Goal: Task Accomplishment & Management: Manage account settings

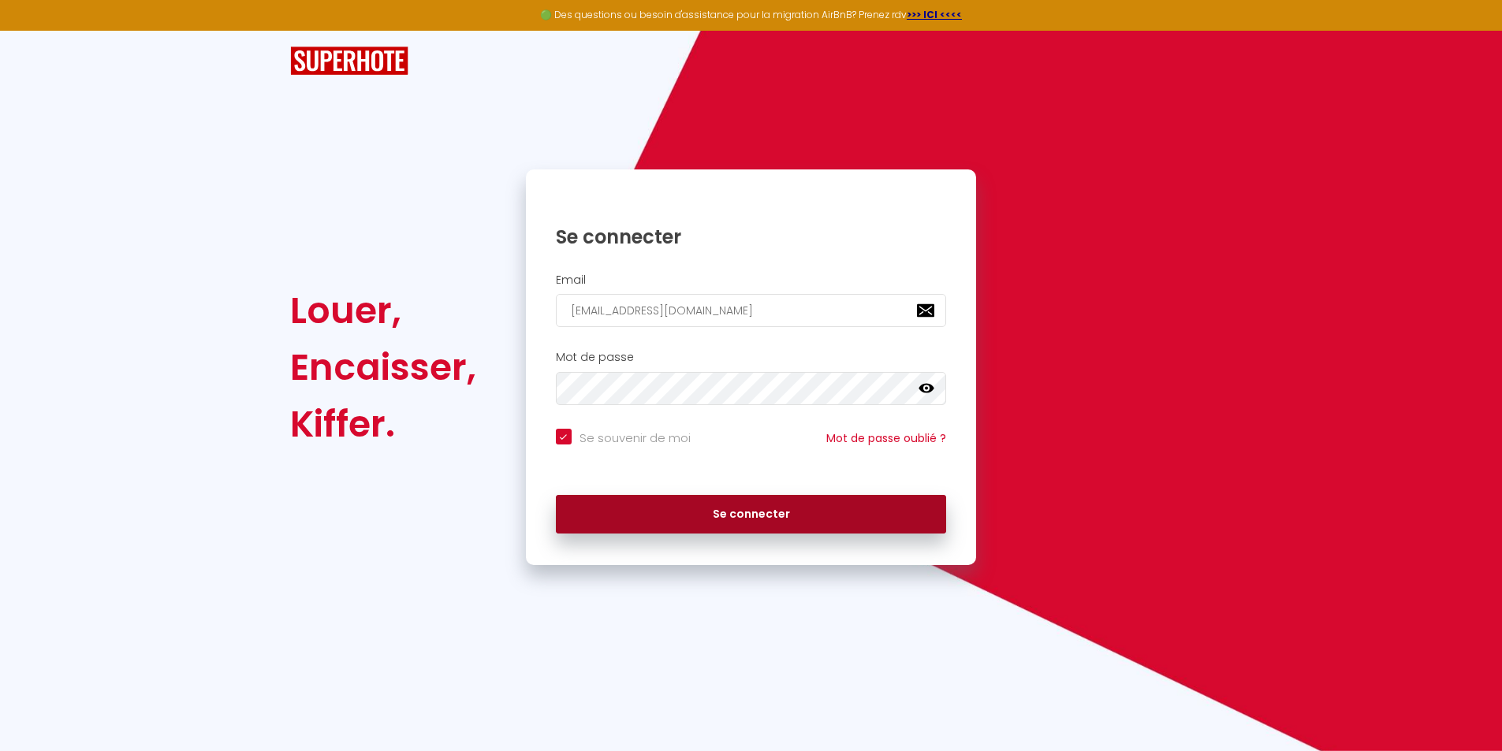
click at [732, 514] on button "Se connecter" at bounding box center [751, 514] width 391 height 39
checkbox input "true"
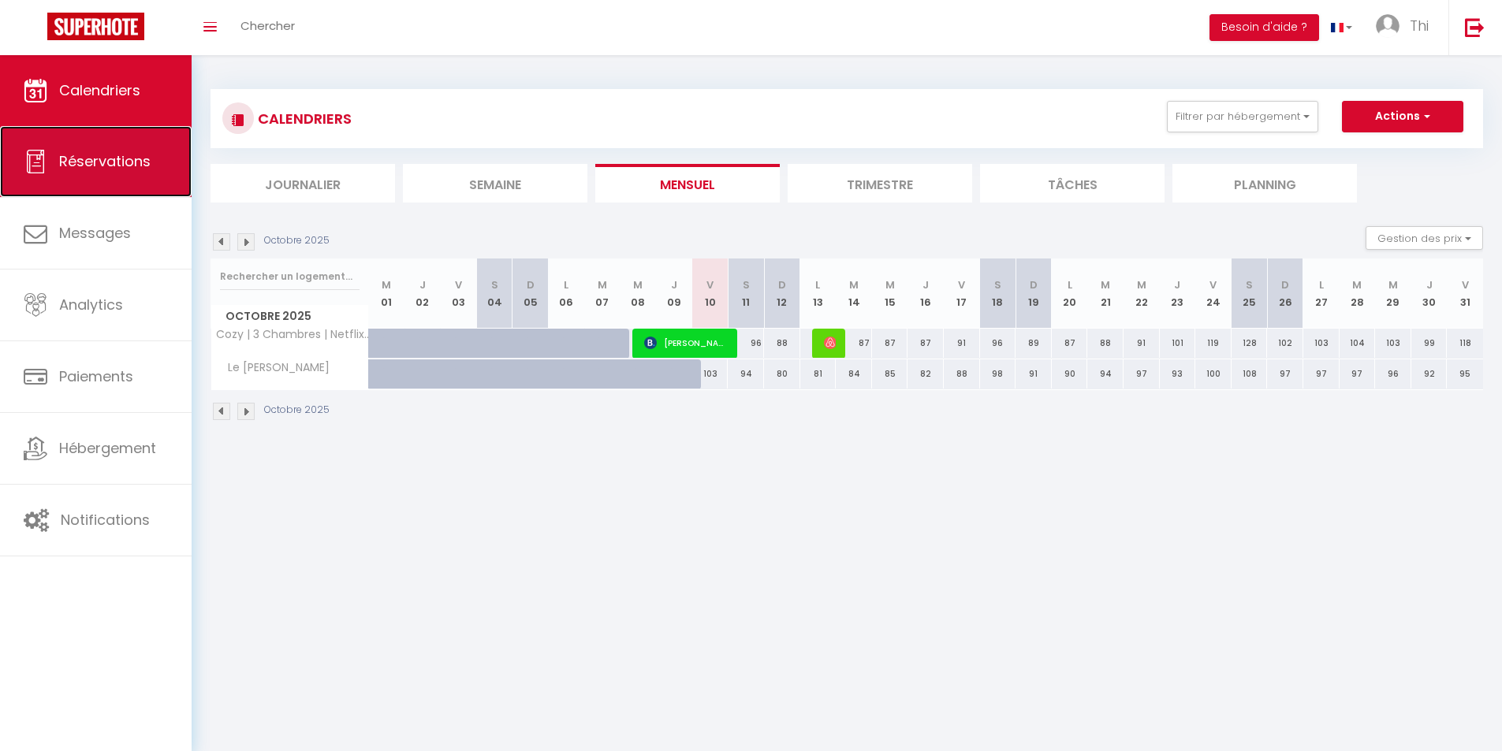
click at [99, 179] on link "Réservations" at bounding box center [96, 161] width 192 height 71
select select "not_cancelled"
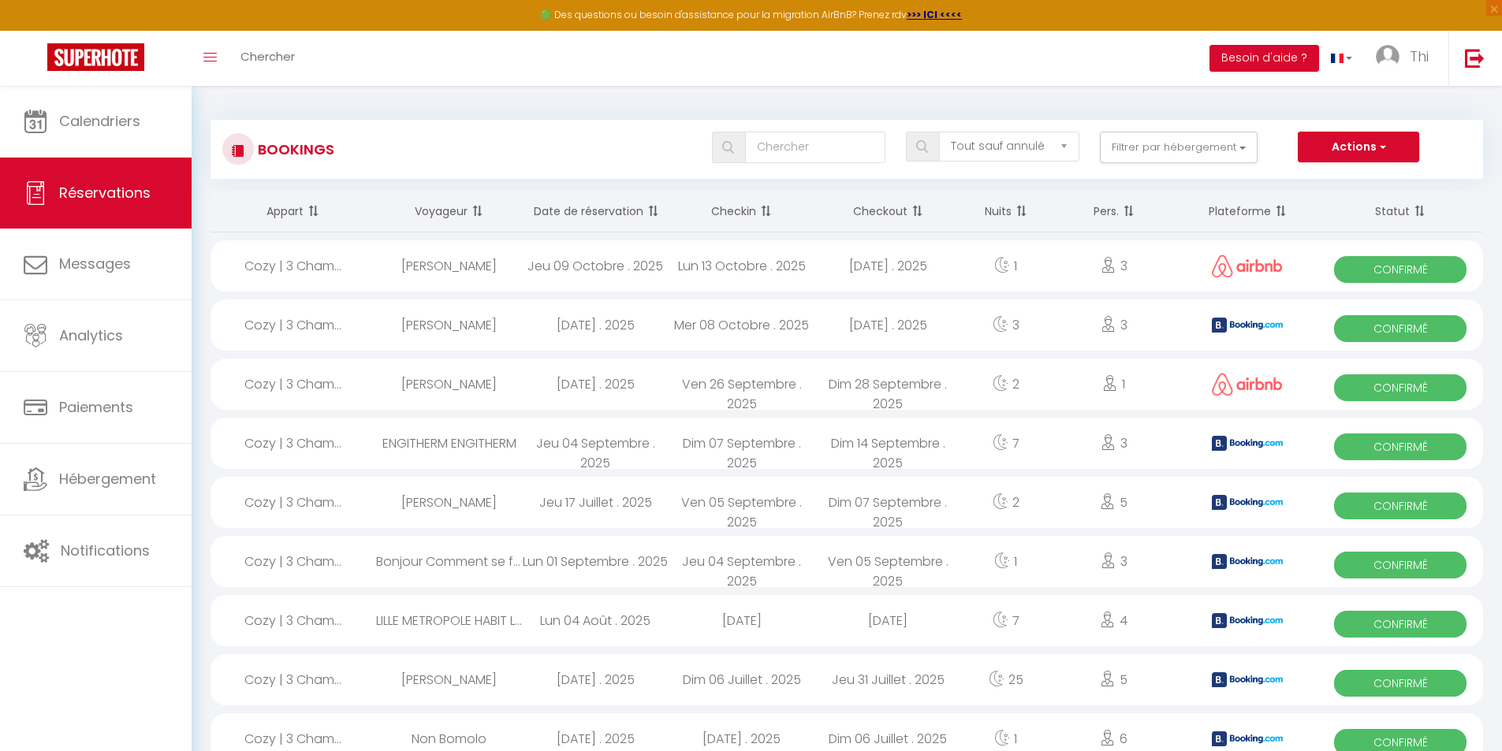
click at [866, 385] on div "Dim 28 Septembre . 2025" at bounding box center [888, 384] width 147 height 51
select select "OK"
select select "1"
select select "0"
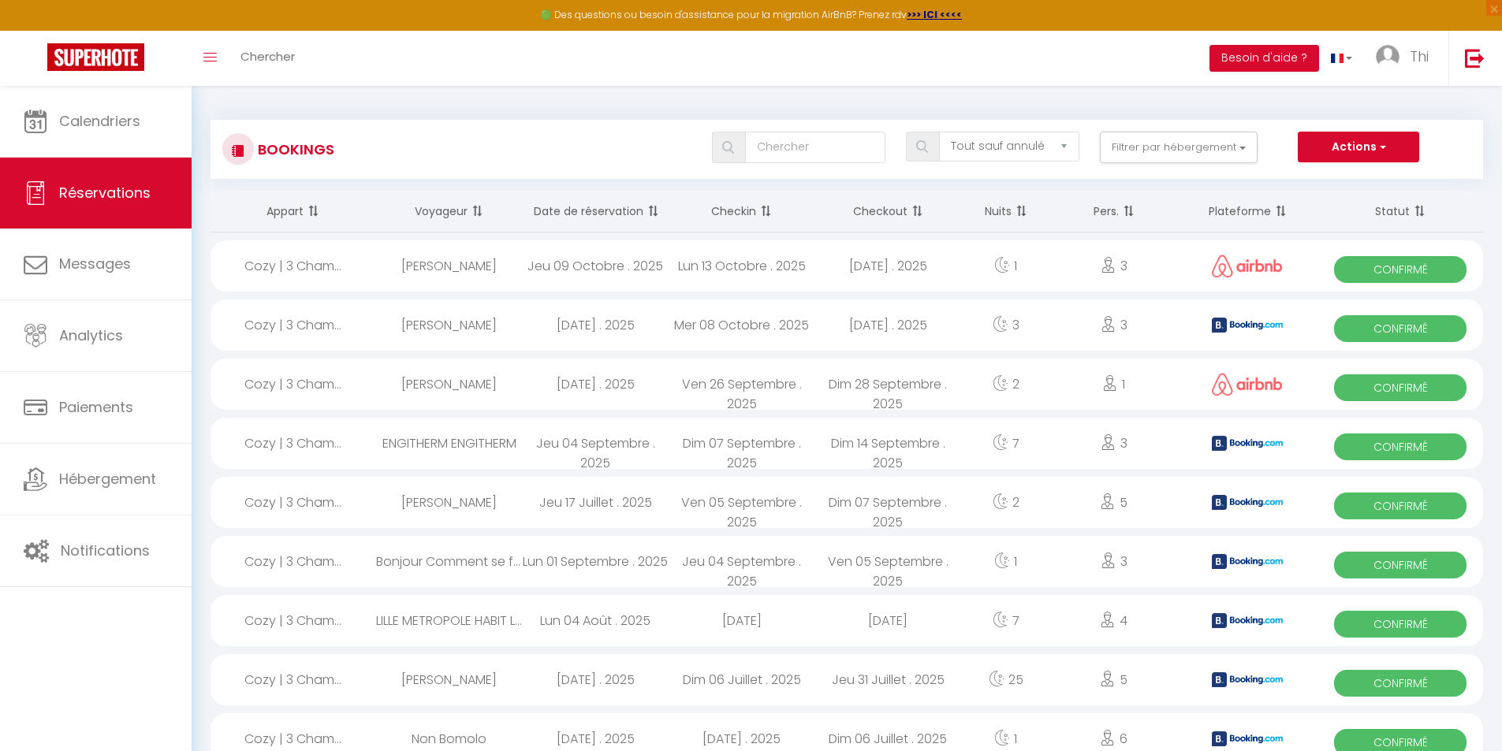
select select "1"
select select
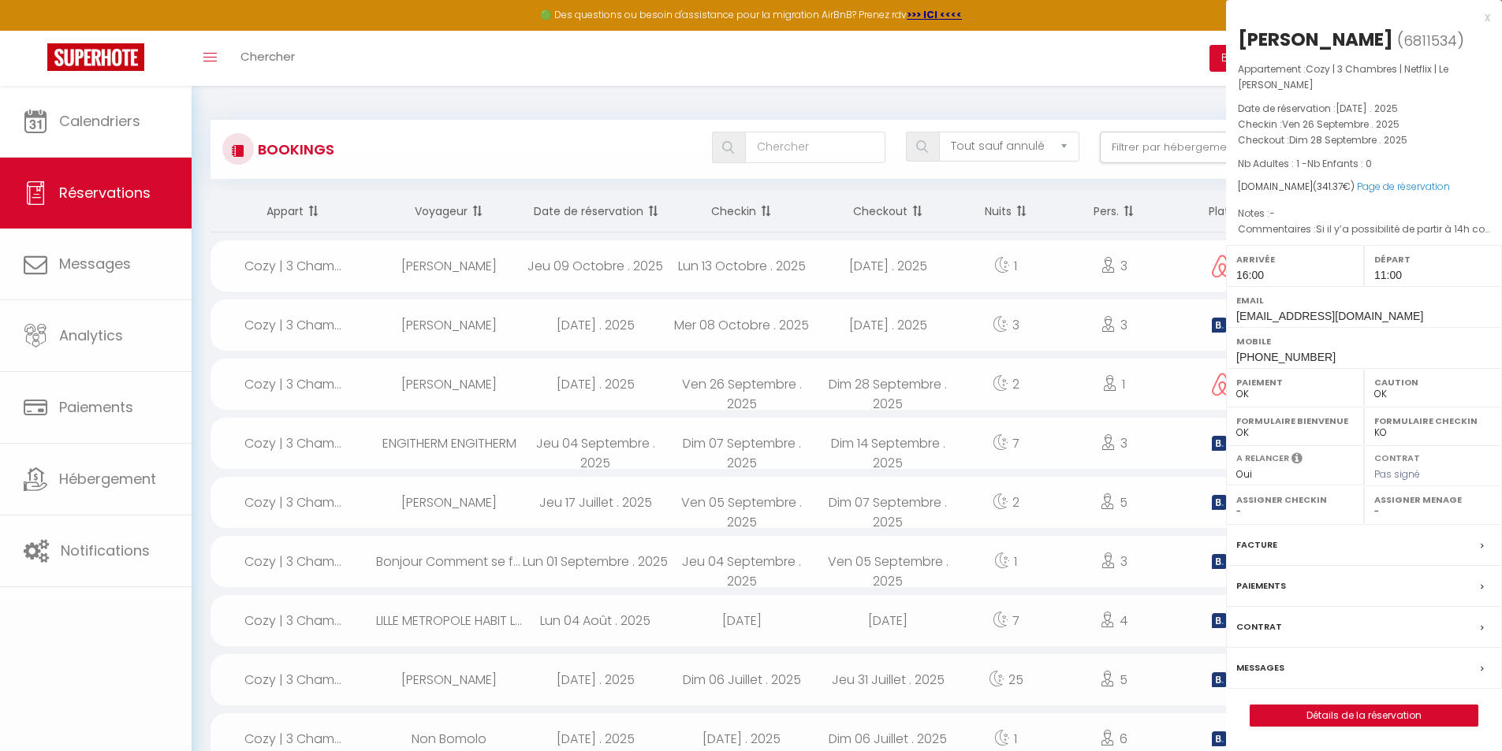
select select "41972"
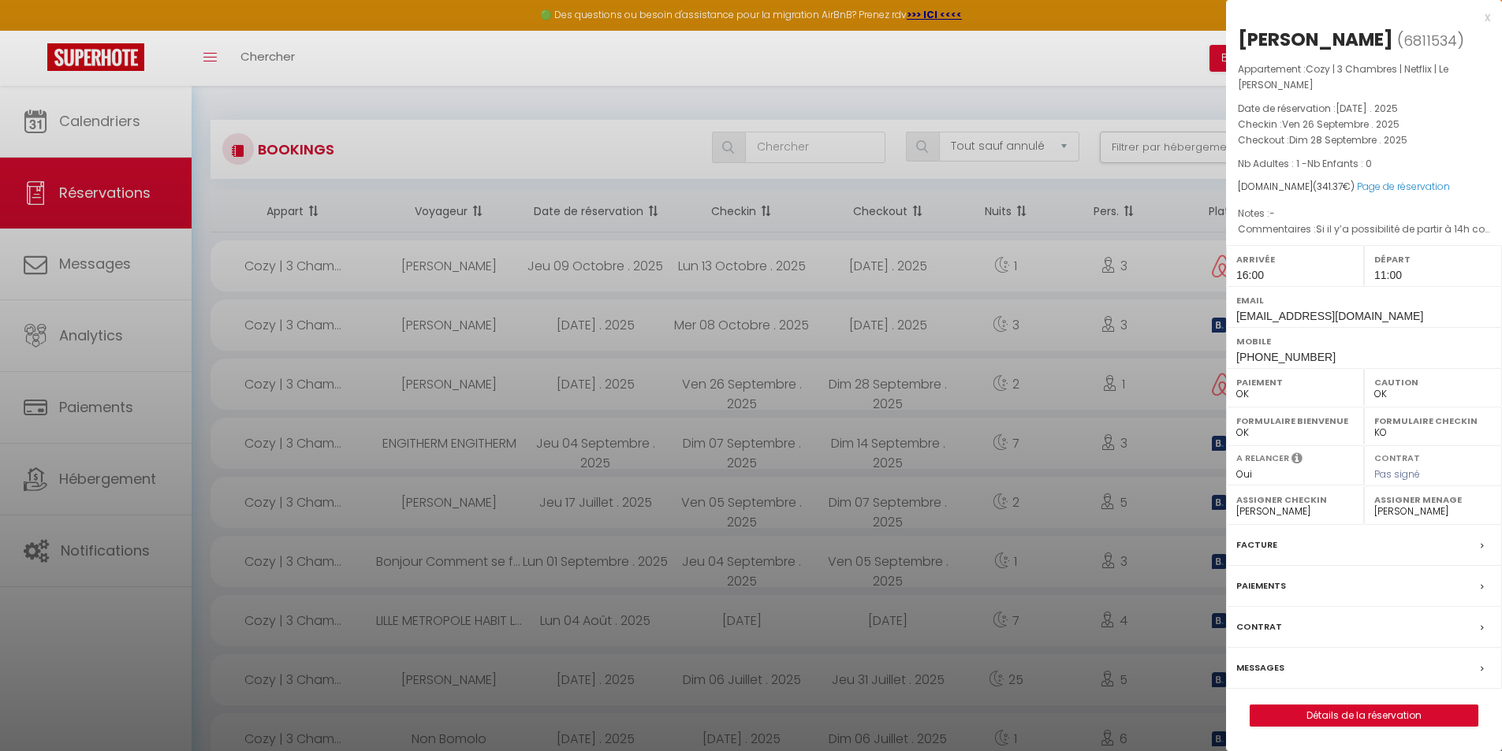
click at [1275, 662] on label "Messages" at bounding box center [1260, 668] width 48 height 17
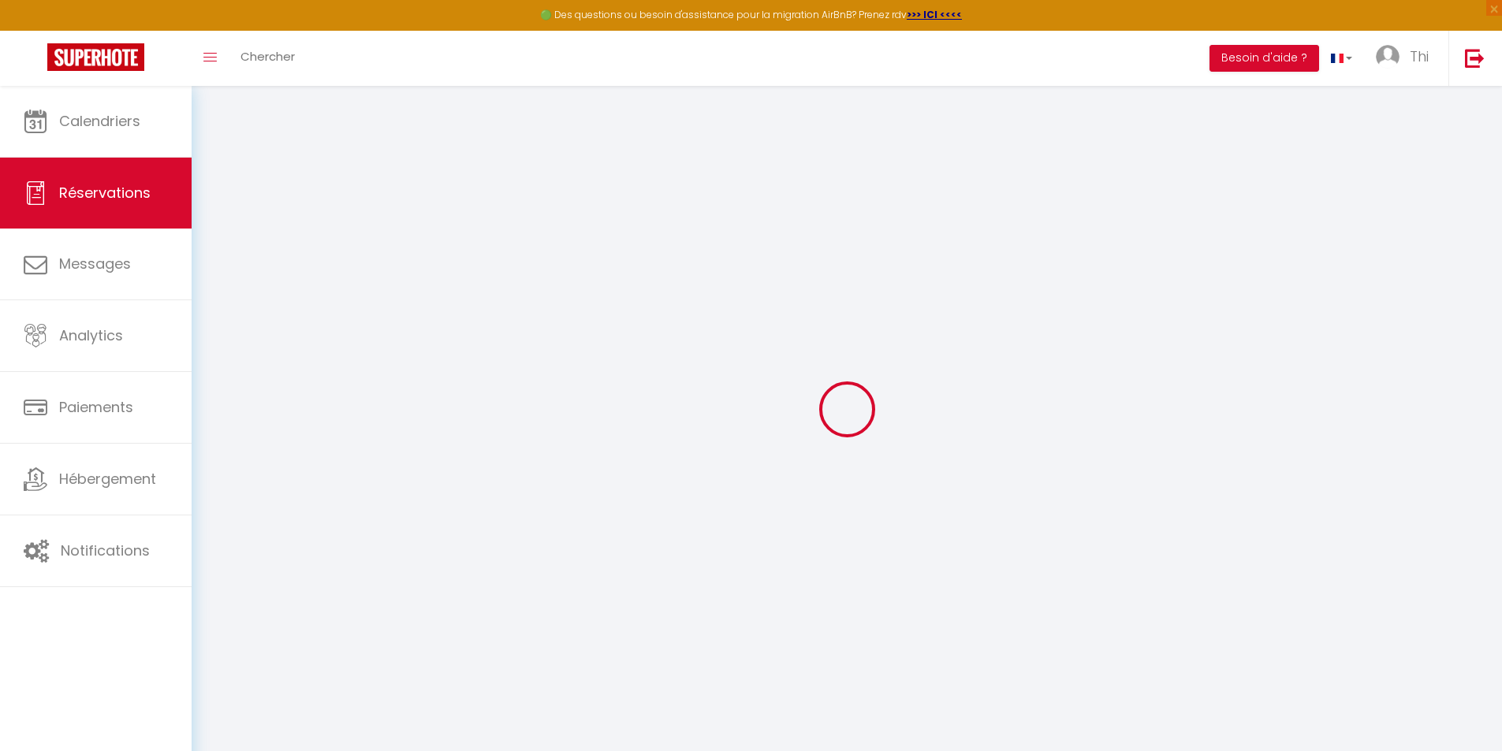
select select
checkbox input "false"
select select
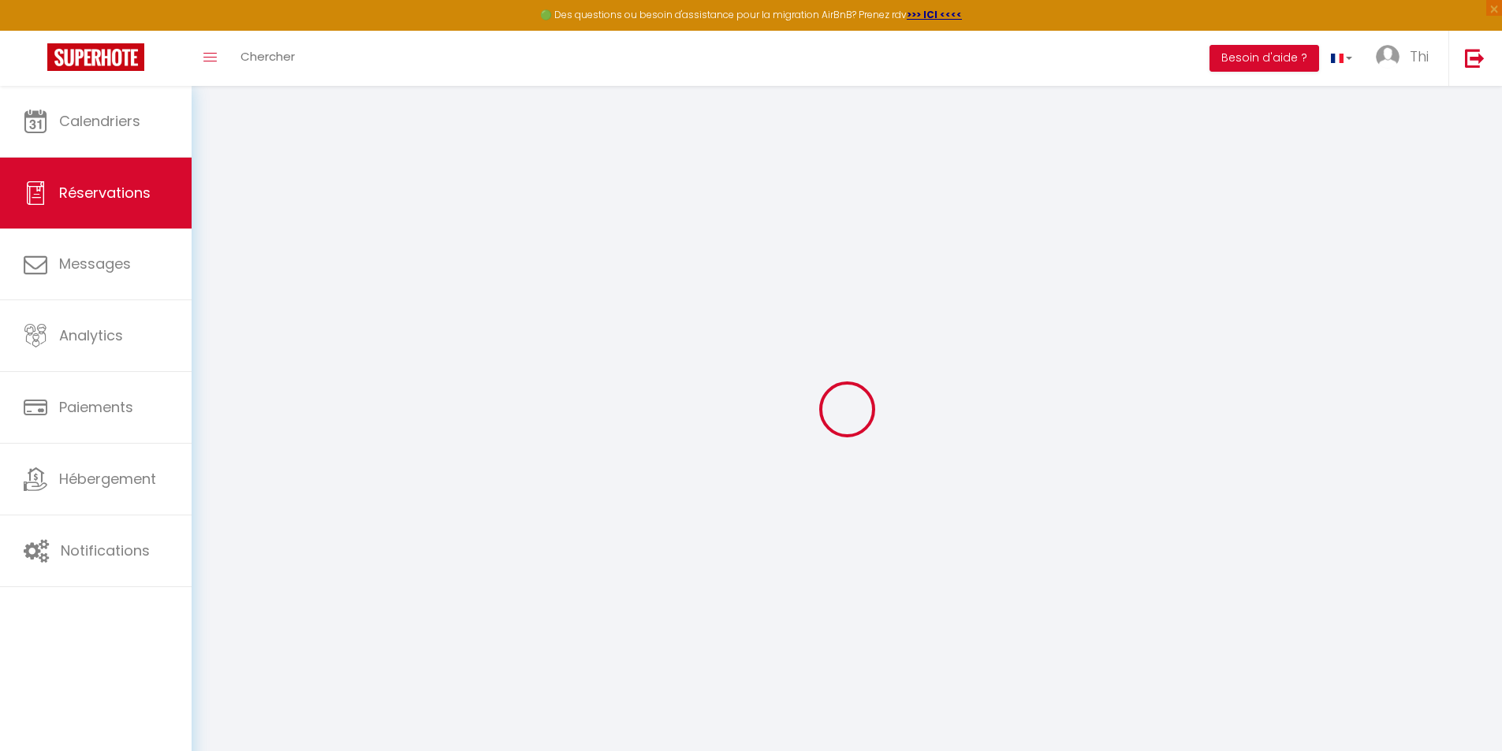
select select
checkbox input "false"
select select
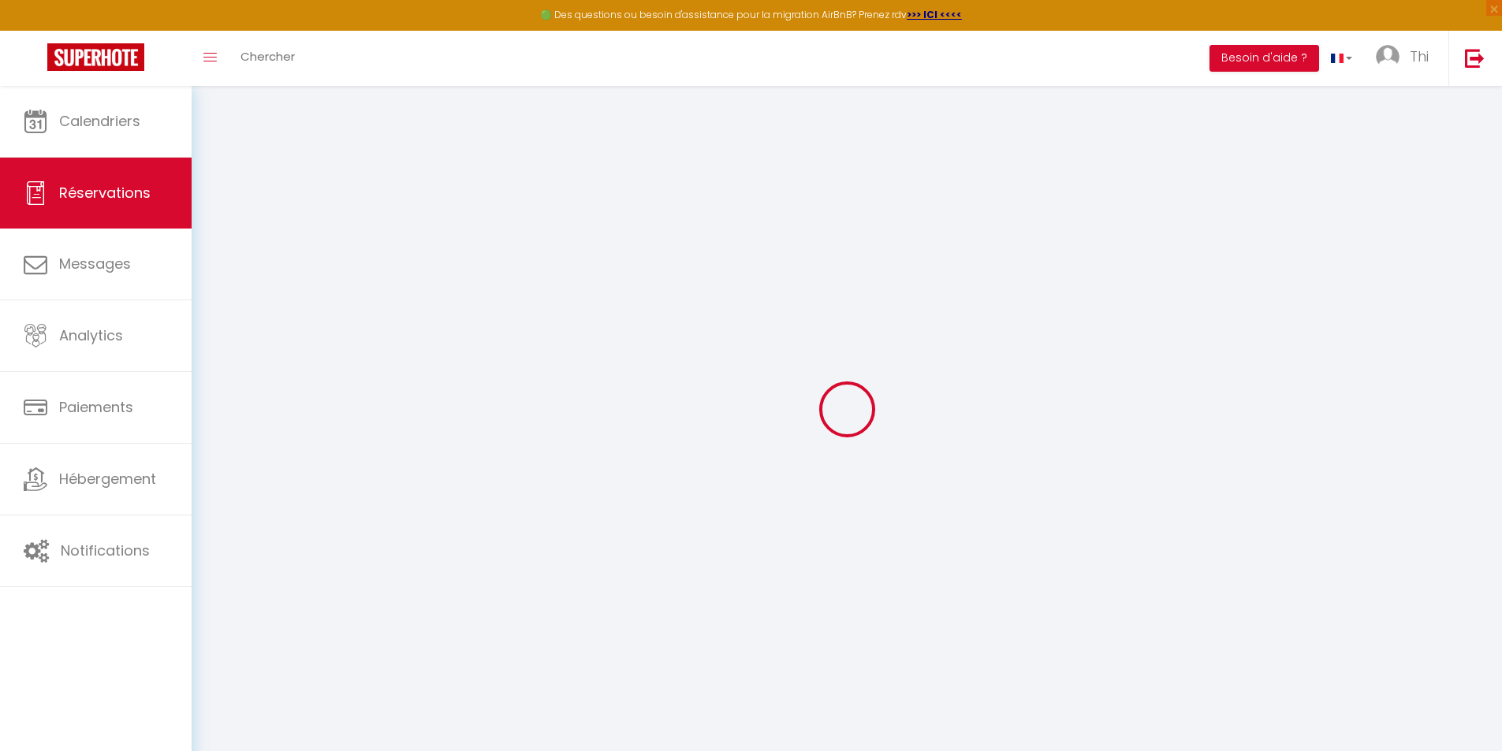
select select
checkbox input "false"
type textarea "Si il y’a possibilité de partir à 14h comme prévu [DATE]"
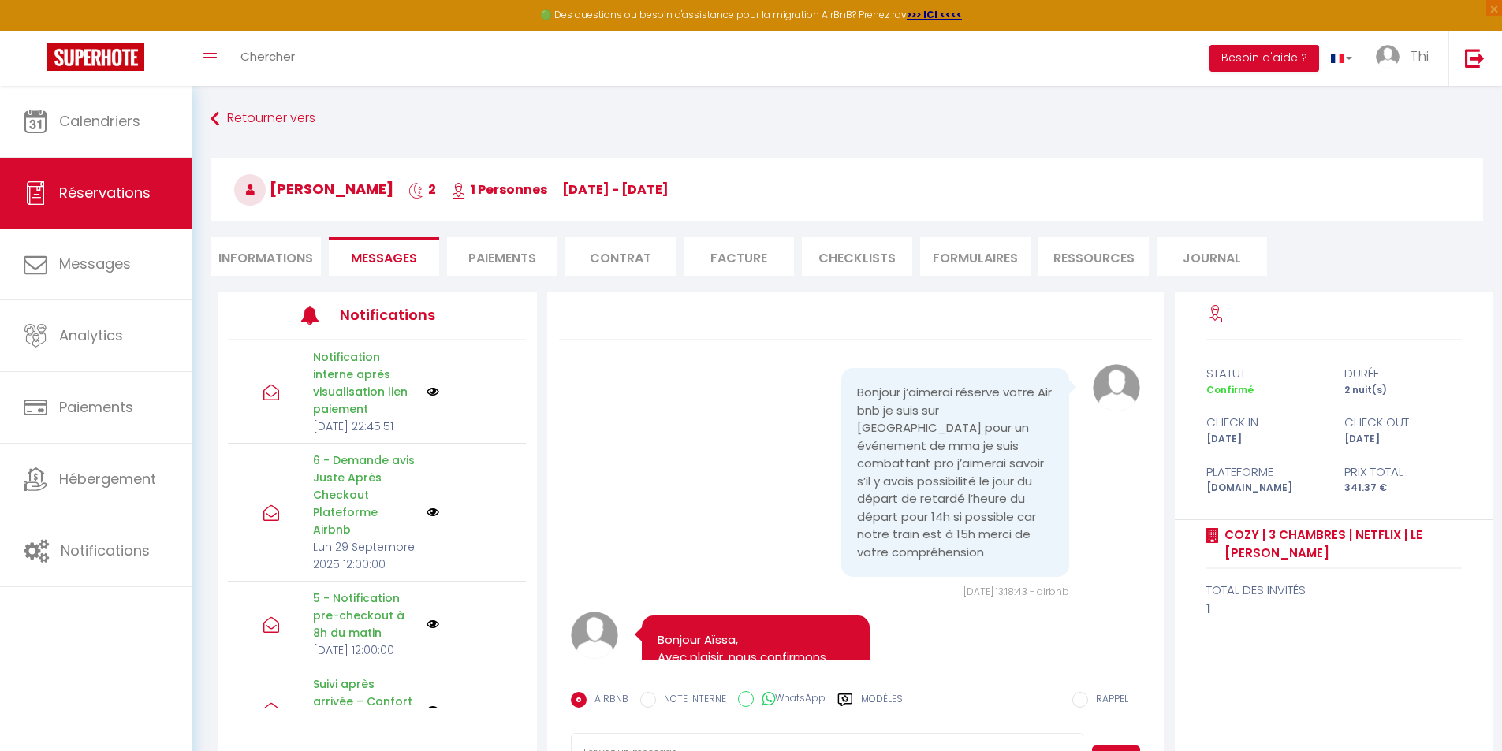
scroll to position [7426, 0]
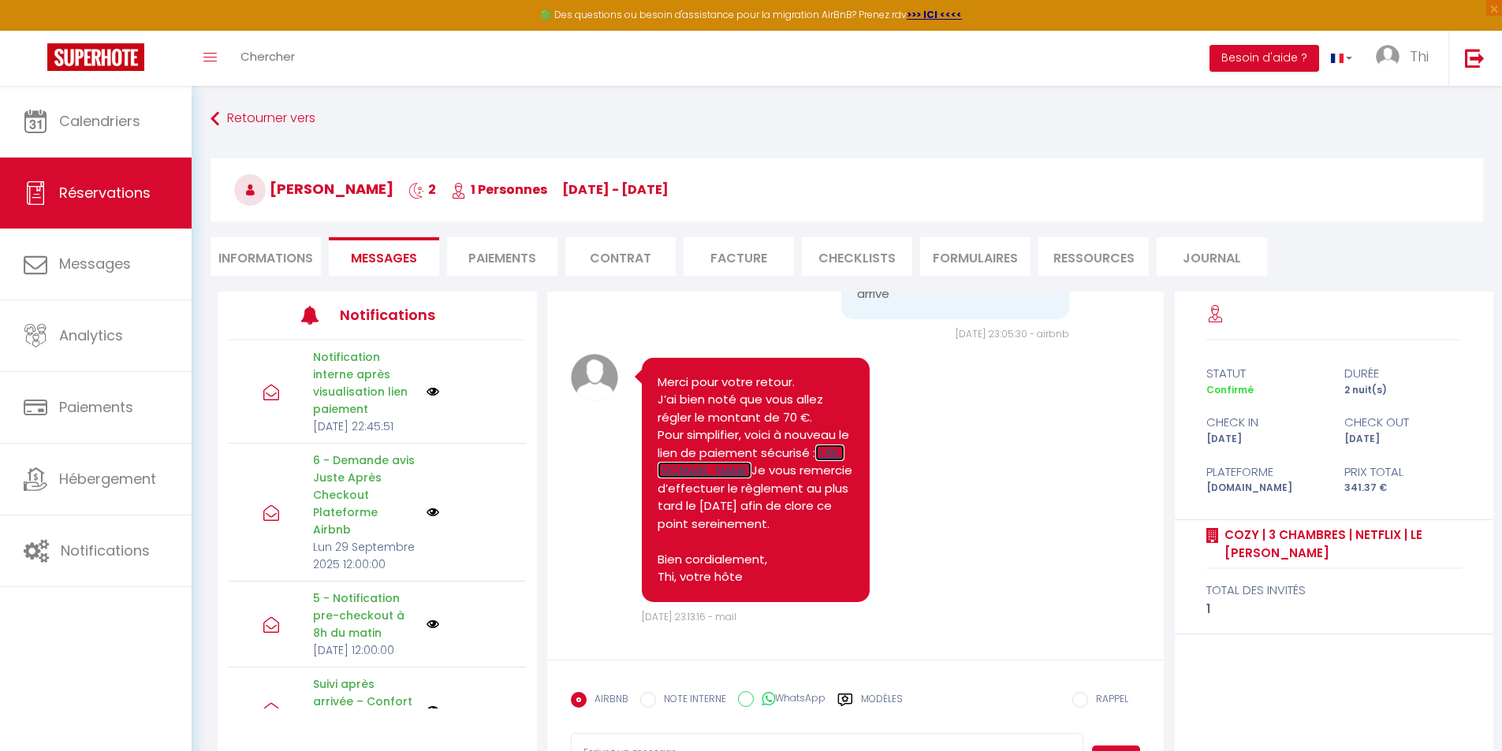
click at [760, 445] on link "[URL][DOMAIN_NAME]" at bounding box center [751, 462] width 187 height 35
click at [496, 254] on li "Paiements" at bounding box center [502, 256] width 110 height 39
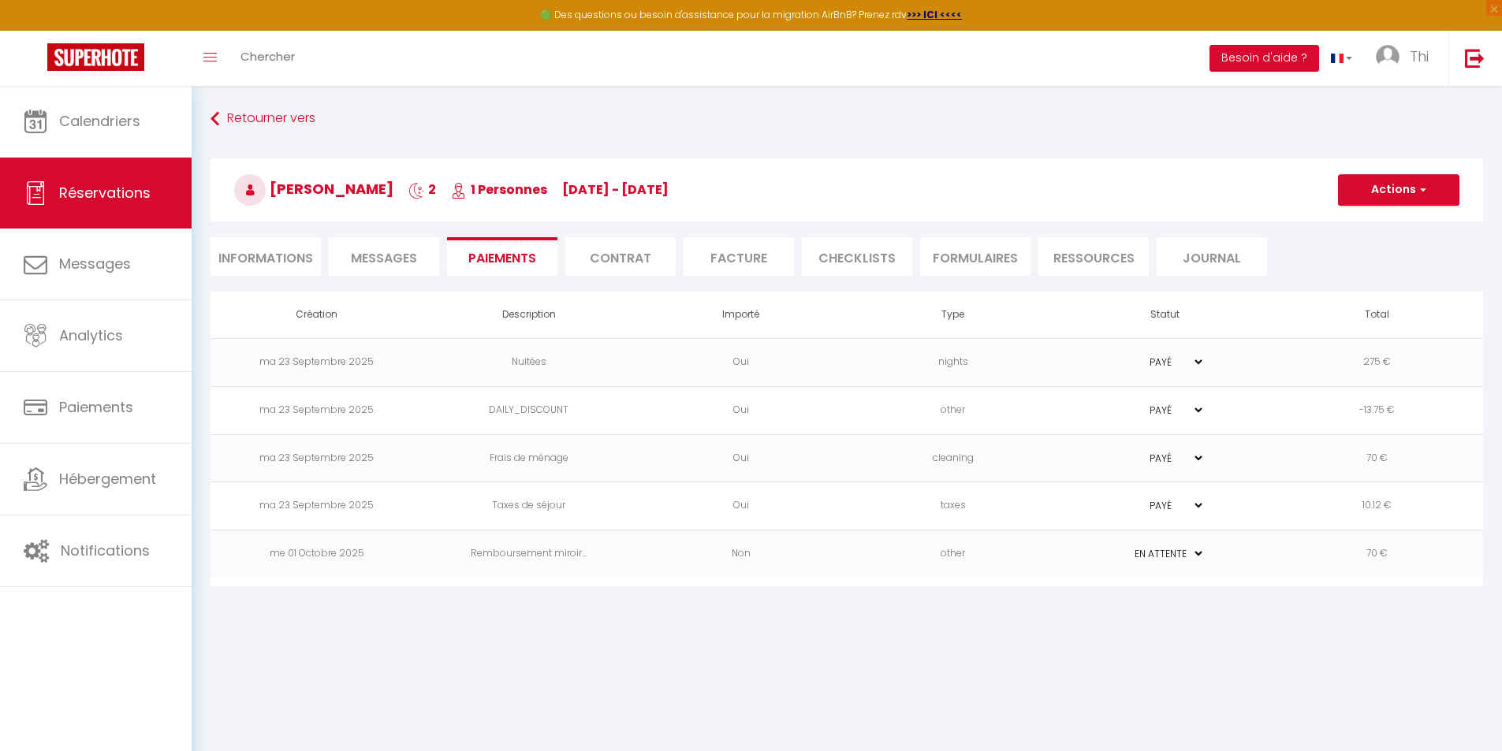
click at [1160, 553] on select "PAYÉ EN ATTENTE" at bounding box center [1165, 553] width 79 height 15
click at [1352, 608] on body "🟢 Des questions ou besoin d'assistance pour la migration AirBnB? Prenez rdv >>>…" at bounding box center [751, 461] width 1502 height 751
click at [1380, 553] on td "70 €" at bounding box center [1377, 555] width 212 height 48
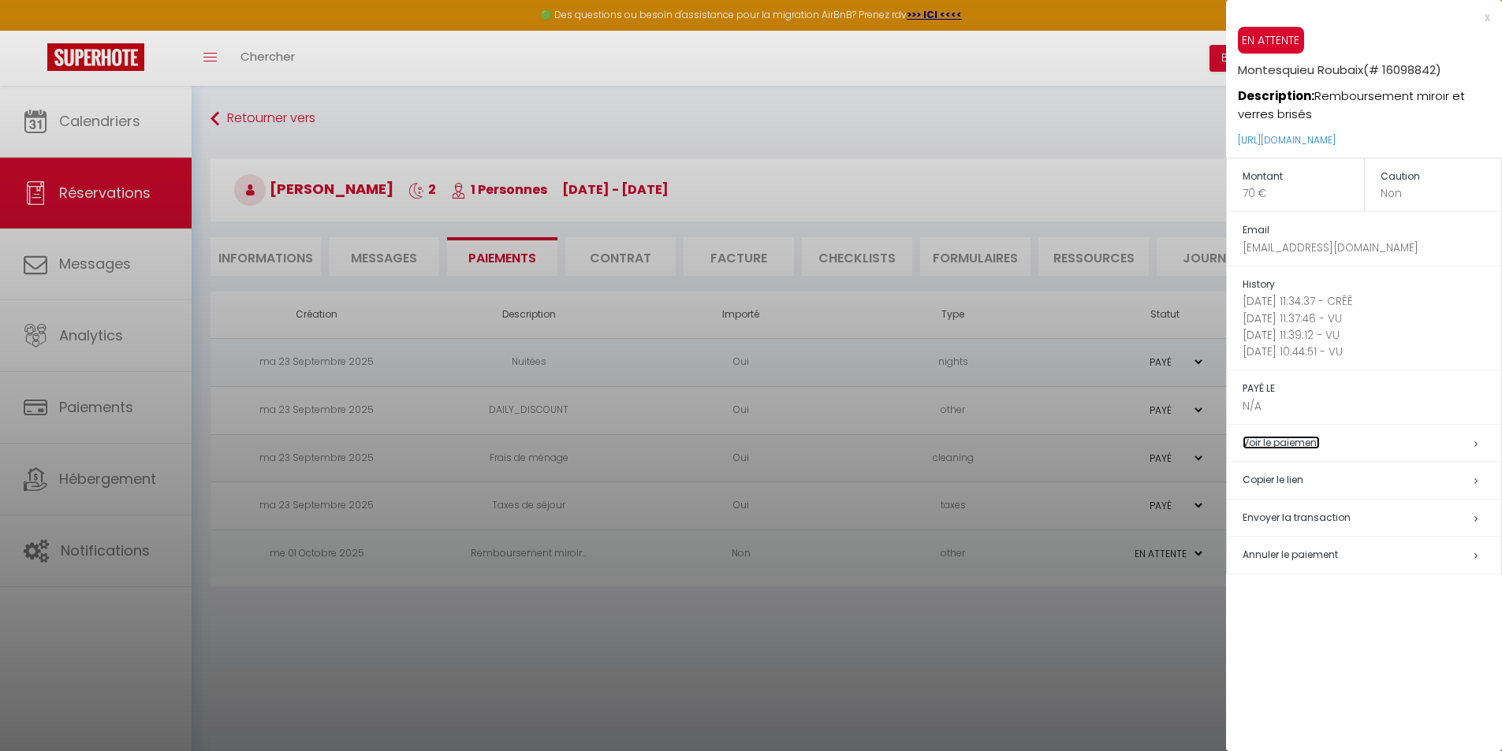
click at [1303, 442] on link "Voir le paiement" at bounding box center [1280, 442] width 77 height 13
drag, startPoint x: 1309, startPoint y: 128, endPoint x: 1423, endPoint y: 136, distance: 114.6
click at [1423, 136] on p "[URL][DOMAIN_NAME]" at bounding box center [1370, 141] width 264 height 34
drag, startPoint x: 1471, startPoint y: 143, endPoint x: 1230, endPoint y: 155, distance: 241.5
click at [1230, 155] on div "EN ATTENTE [PERSON_NAME] (# 16098842) Description: Remboursement miroir et verr…" at bounding box center [1364, 92] width 276 height 131
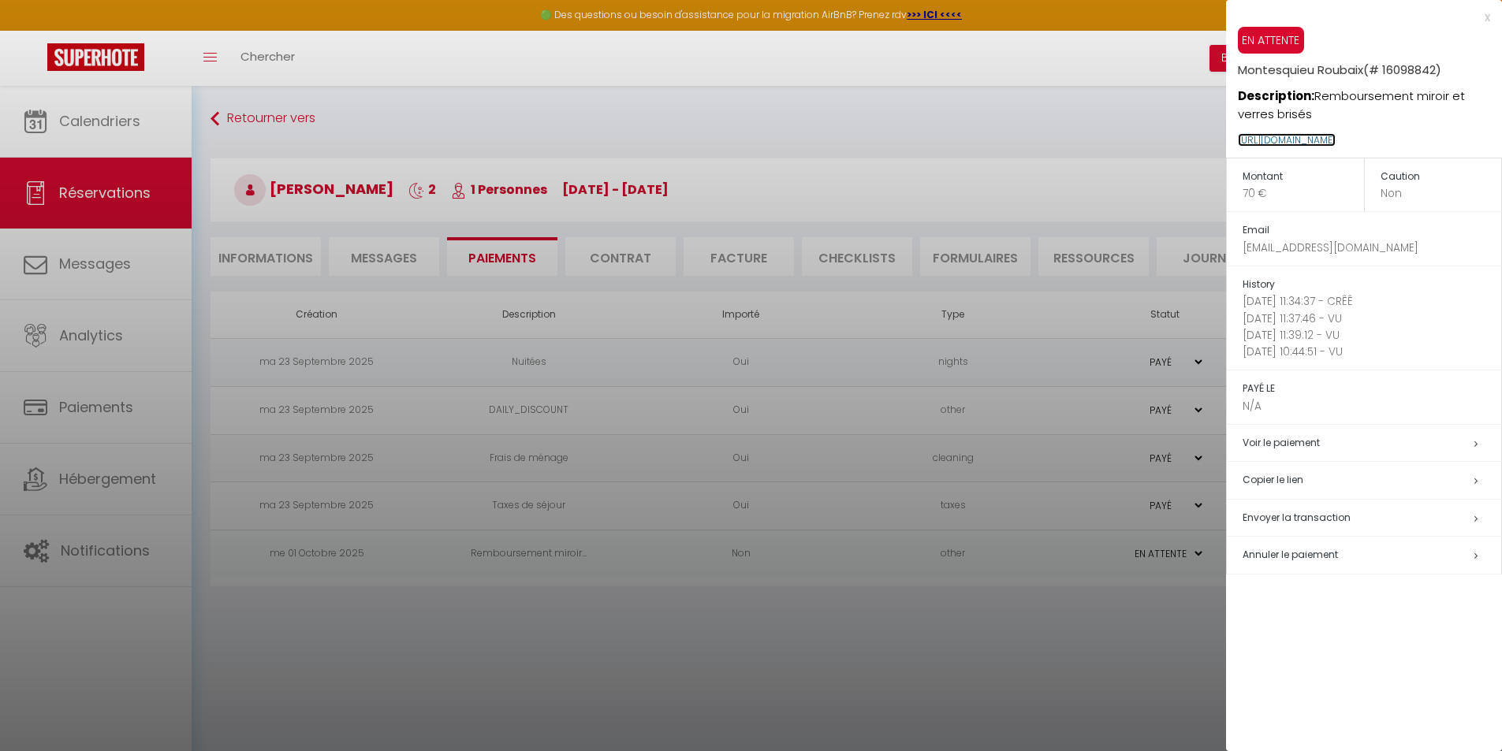
copy link "[URL][DOMAIN_NAME]"
click at [1487, 18] on div "x" at bounding box center [1358, 17] width 264 height 19
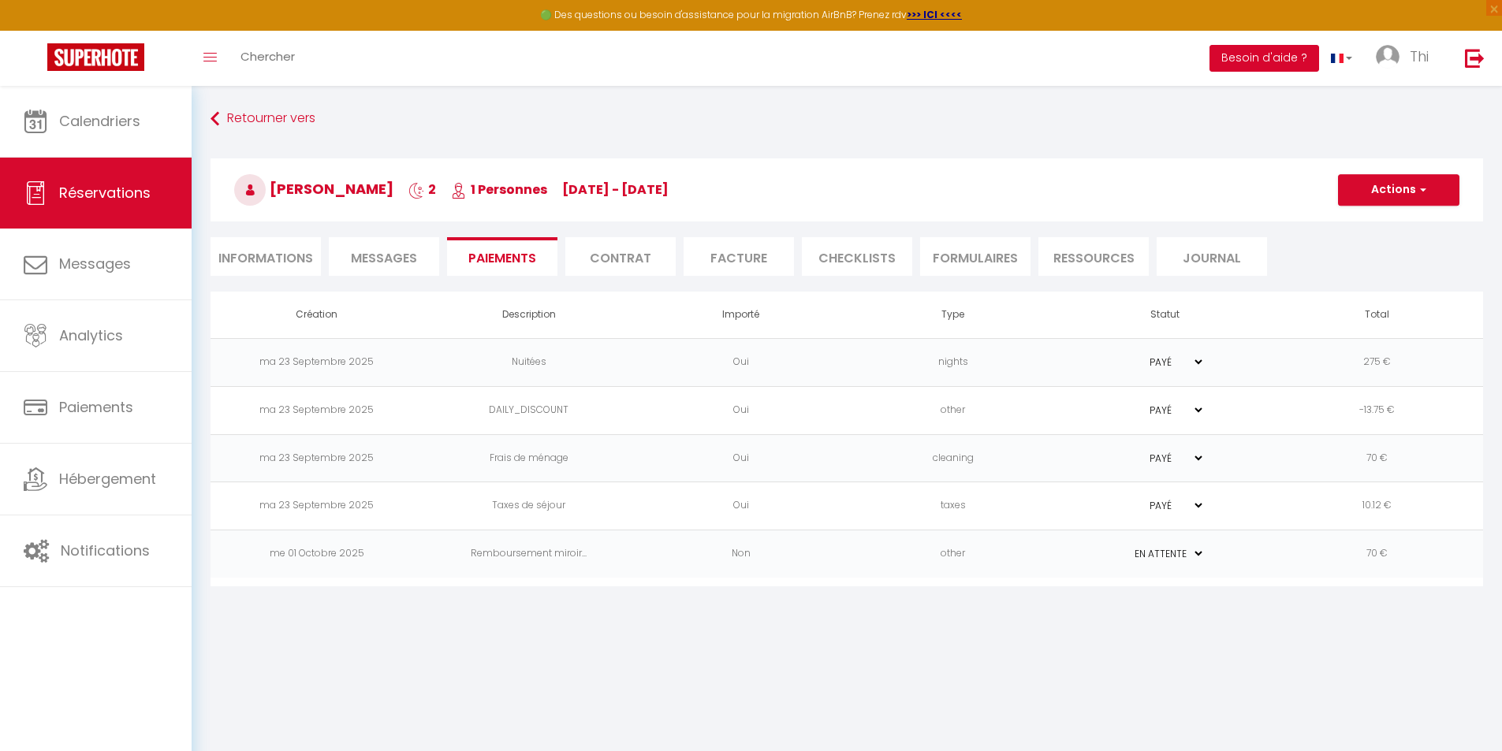
click at [1251, 66] on button "Besoin d'aide ?" at bounding box center [1264, 58] width 110 height 27
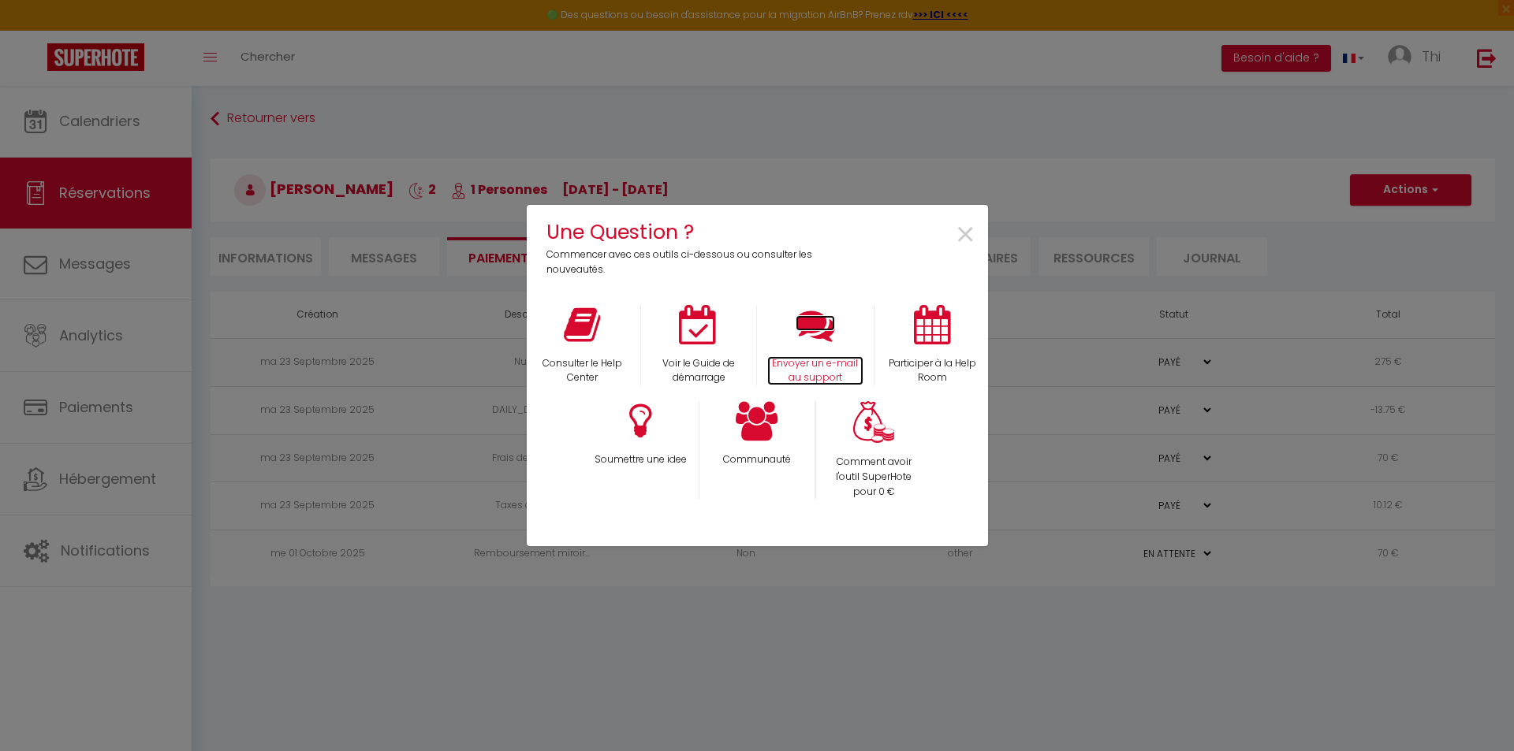
click at [801, 330] on icon at bounding box center [814, 324] width 39 height 39
click at [959, 239] on span "×" at bounding box center [965, 235] width 21 height 50
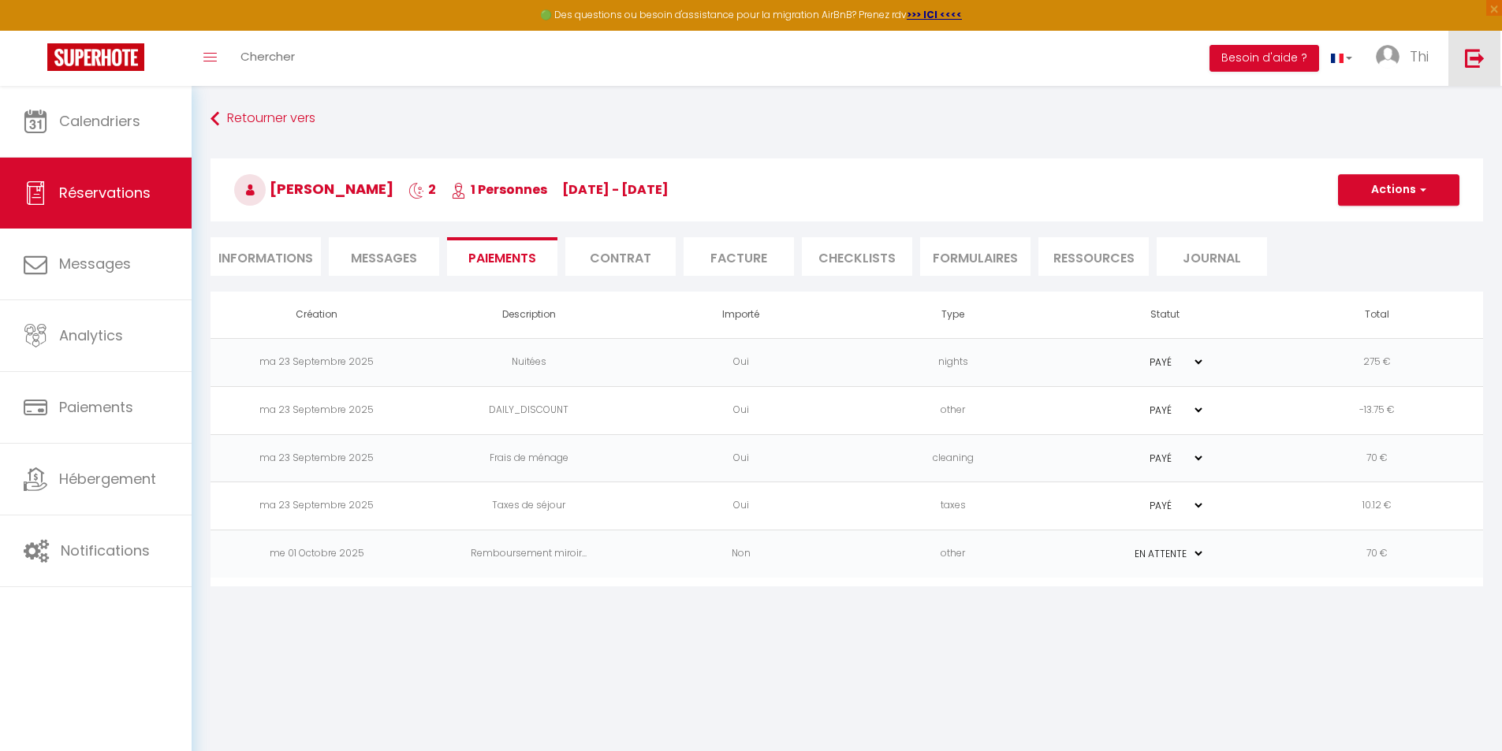
click at [1470, 56] on img at bounding box center [1475, 58] width 20 height 20
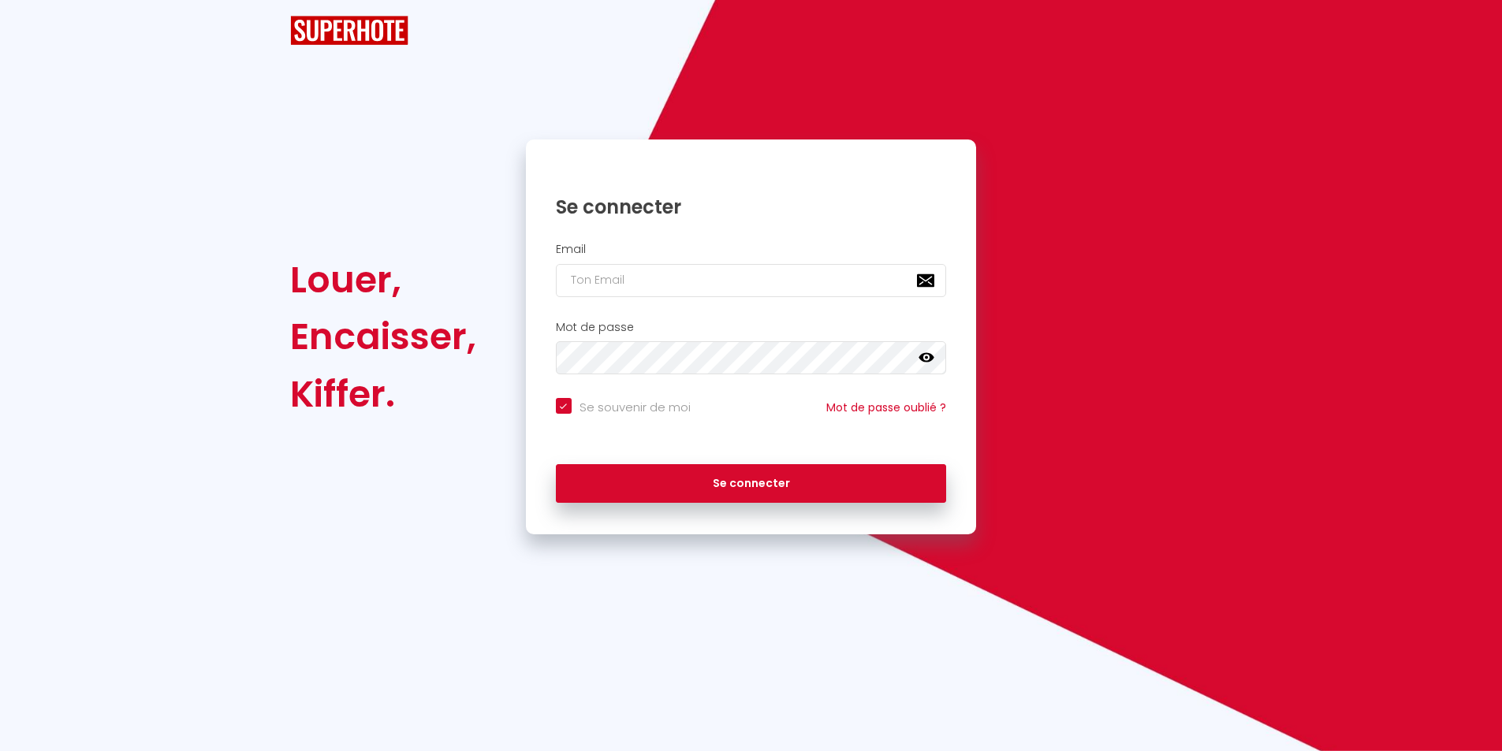
checkbox input "true"
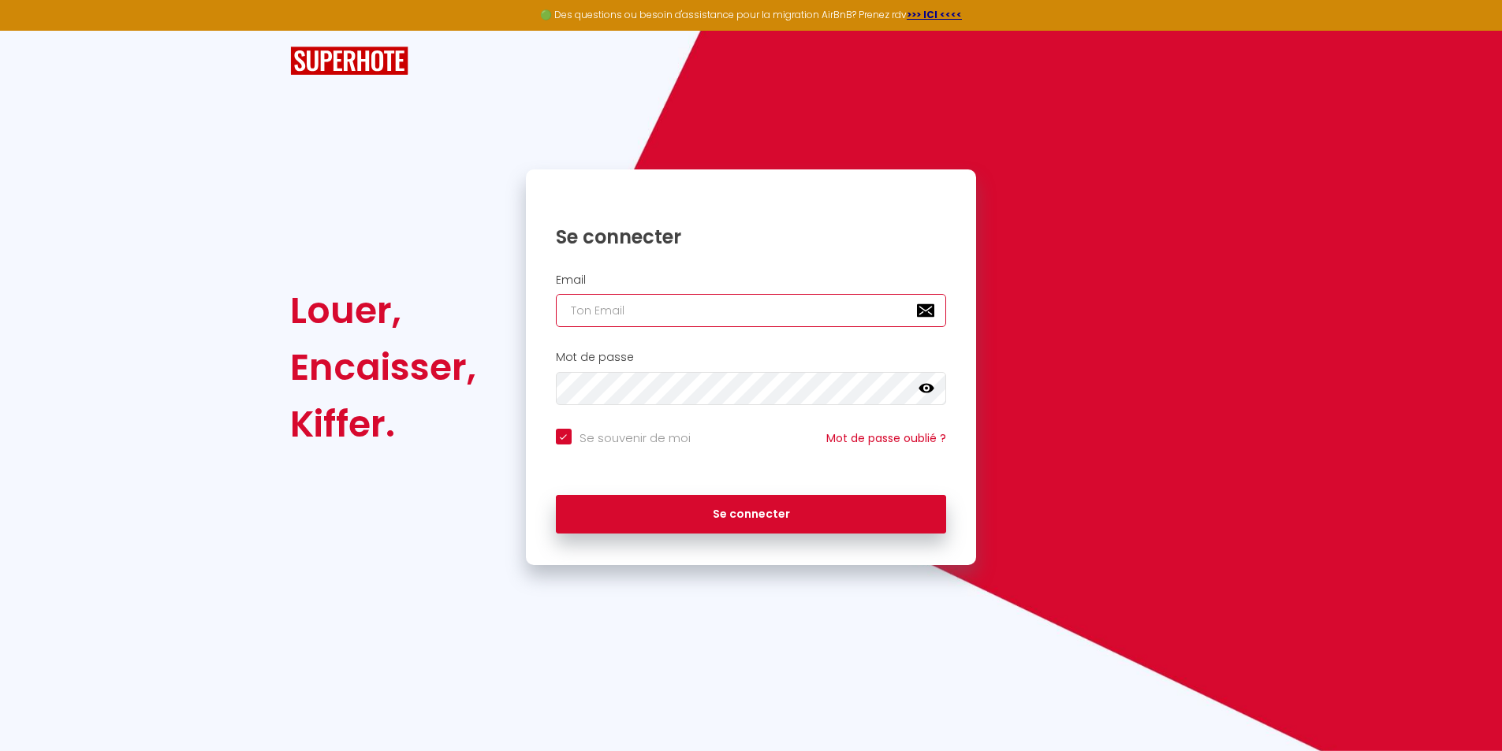
type input "[EMAIL_ADDRESS][DOMAIN_NAME]"
checkbox input "true"
